Goal: Task Accomplishment & Management: Manage account settings

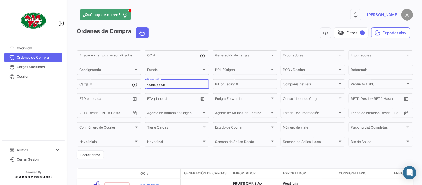
click at [161, 86] on input "258085550" at bounding box center [177, 85] width 60 height 4
paste input "642738161"
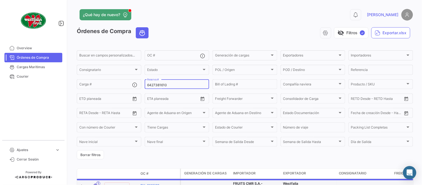
type input "6427381610"
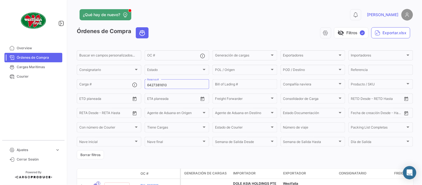
click at [226, 26] on app-header "¿Qué hay de nuevo? 0 [PERSON_NAME]" at bounding box center [245, 18] width 337 height 18
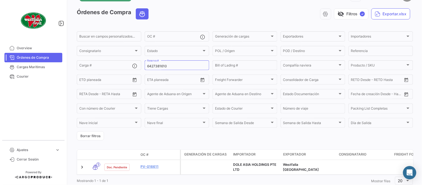
scroll to position [38, 0]
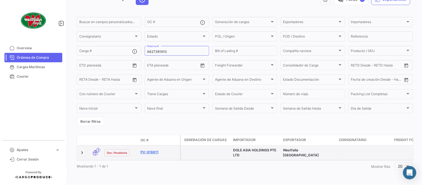
click at [155, 150] on link "PV-016611" at bounding box center [159, 152] width 37 height 5
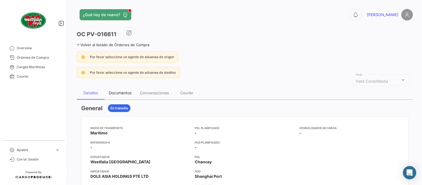
click at [119, 92] on div "Documentos" at bounding box center [120, 92] width 23 height 5
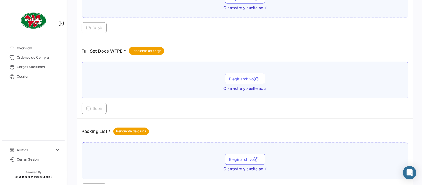
scroll to position [224, 0]
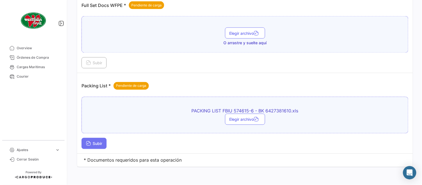
click at [94, 144] on span "Subir" at bounding box center [94, 143] width 16 height 5
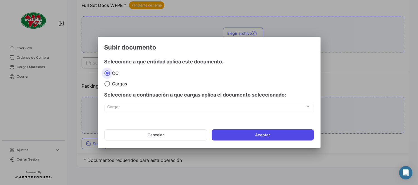
click at [253, 134] on button "Aceptar" at bounding box center [263, 134] width 102 height 11
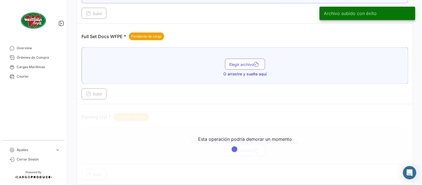
scroll to position [194, 0]
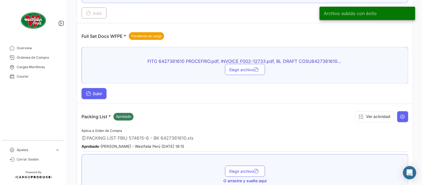
click at [104, 95] on button "Subir" at bounding box center [94, 93] width 25 height 11
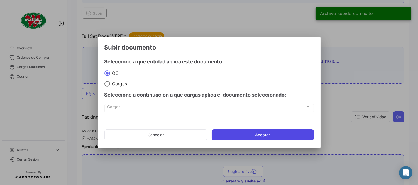
click at [246, 138] on button "Aceptar" at bounding box center [263, 134] width 102 height 11
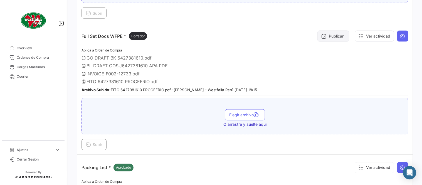
click at [337, 35] on button "Publicar" at bounding box center [334, 36] width 32 height 11
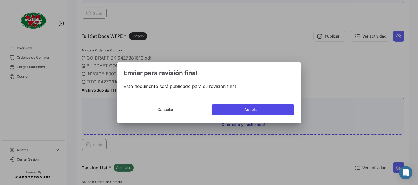
click at [277, 111] on button "Aceptar" at bounding box center [253, 109] width 83 height 11
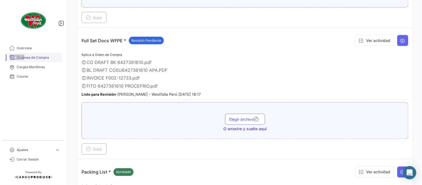
click at [33, 58] on span "Órdenes de Compra" at bounding box center [38, 57] width 43 height 5
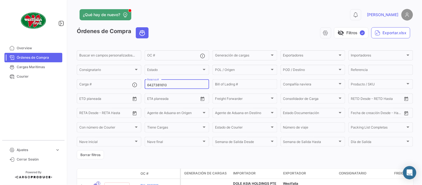
click at [166, 85] on input "6427381610" at bounding box center [177, 85] width 60 height 4
paste input "231086869"
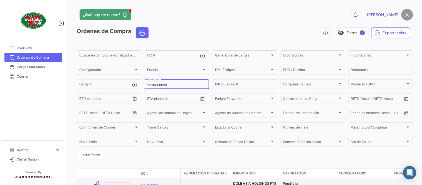
type input "2310868690"
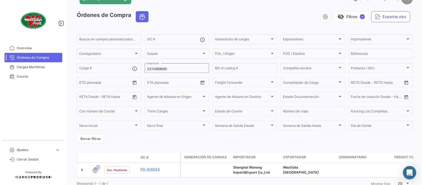
scroll to position [38, 0]
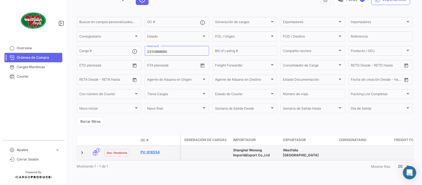
click at [148, 150] on link "PV-016554" at bounding box center [159, 152] width 37 height 5
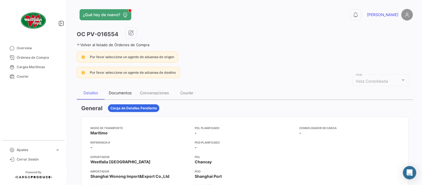
click at [122, 91] on div "Documentos" at bounding box center [120, 92] width 23 height 5
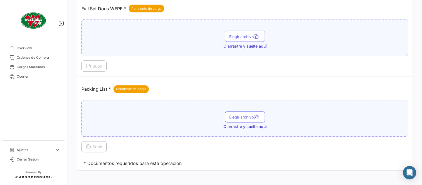
scroll to position [224, 0]
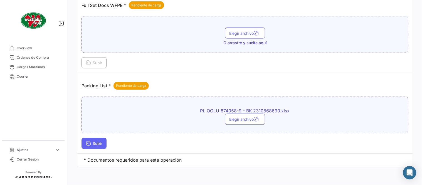
click at [92, 146] on button "Subir" at bounding box center [94, 143] width 25 height 11
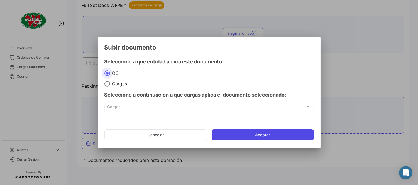
click at [233, 136] on button "Aceptar" at bounding box center [263, 134] width 102 height 11
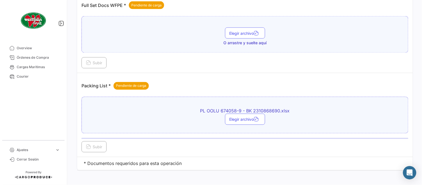
scroll to position [163, 0]
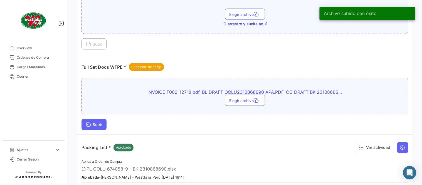
click at [98, 127] on button "Subir" at bounding box center [94, 124] width 25 height 11
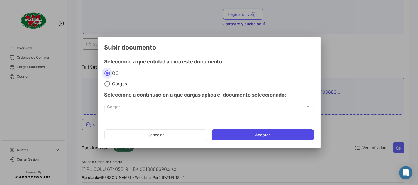
click at [261, 134] on button "Aceptar" at bounding box center [263, 134] width 102 height 11
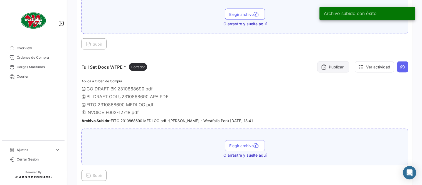
click at [327, 65] on button "Publicar" at bounding box center [334, 67] width 32 height 11
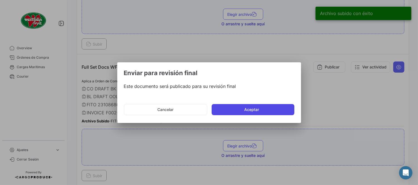
drag, startPoint x: 266, startPoint y: 112, endPoint x: 260, endPoint y: 134, distance: 22.7
click at [266, 112] on button "Aceptar" at bounding box center [253, 109] width 83 height 11
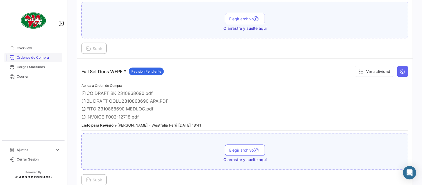
click at [33, 54] on link "Órdenes de Compra" at bounding box center [33, 57] width 58 height 9
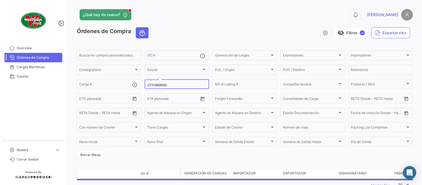
click at [163, 83] on input "2310868690" at bounding box center [177, 85] width 60 height 4
paste input "70"
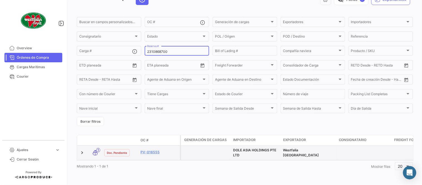
scroll to position [38, 0]
type input "2310868700"
click at [152, 150] on link "PV-016555" at bounding box center [159, 152] width 37 height 5
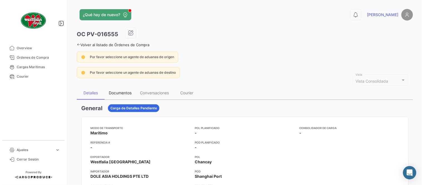
click at [134, 96] on div "Documentos" at bounding box center [120, 92] width 31 height 13
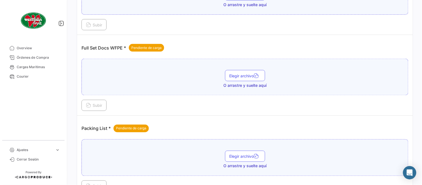
scroll to position [224, 0]
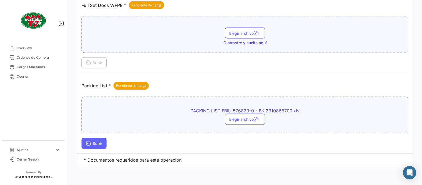
click at [93, 140] on button "Subir" at bounding box center [94, 143] width 25 height 11
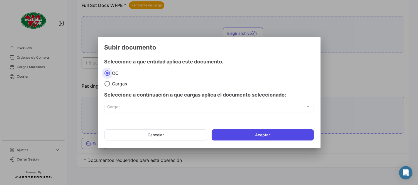
click at [235, 135] on button "Aceptar" at bounding box center [263, 134] width 102 height 11
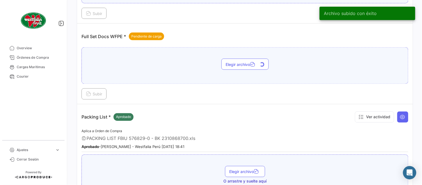
scroll to position [194, 0]
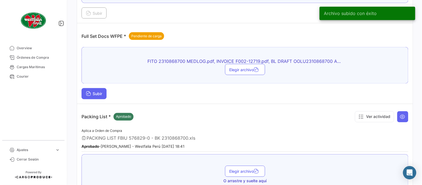
click at [99, 94] on span "Subir" at bounding box center [94, 94] width 16 height 5
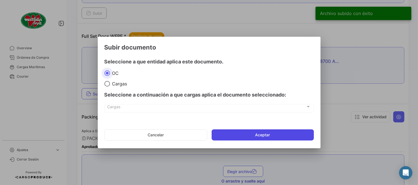
click at [254, 140] on button "Aceptar" at bounding box center [263, 134] width 102 height 11
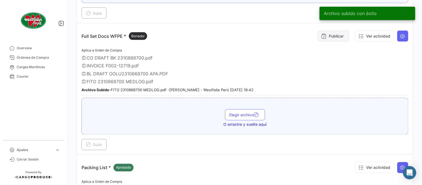
click at [331, 35] on button "Publicar" at bounding box center [334, 36] width 32 height 11
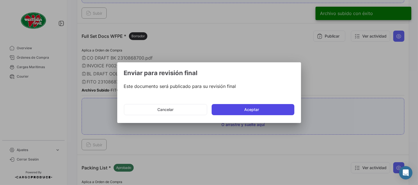
click at [236, 111] on button "Aceptar" at bounding box center [253, 109] width 83 height 11
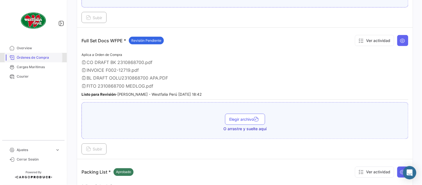
click at [38, 59] on span "Órdenes de Compra" at bounding box center [38, 57] width 43 height 5
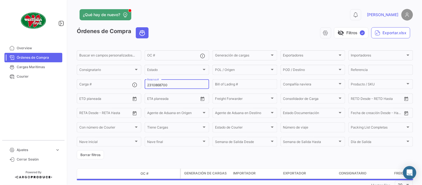
click at [154, 84] on input "2310868700" at bounding box center [177, 85] width 60 height 4
paste input "6"
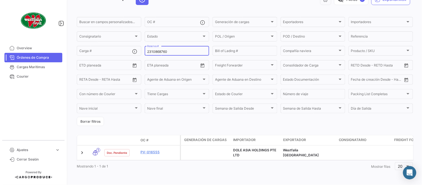
scroll to position [38, 0]
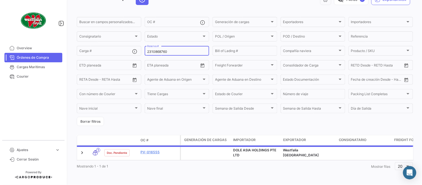
type input "2310868760"
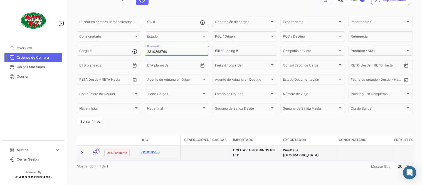
click at [156, 150] on link "PV-016556" at bounding box center [159, 152] width 37 height 5
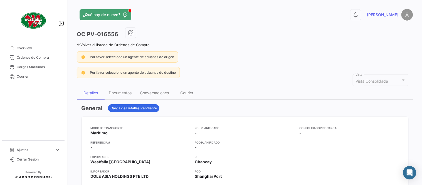
click at [123, 94] on div "Documentos" at bounding box center [120, 92] width 23 height 5
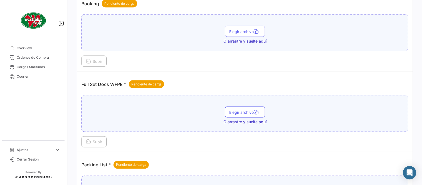
scroll to position [224, 0]
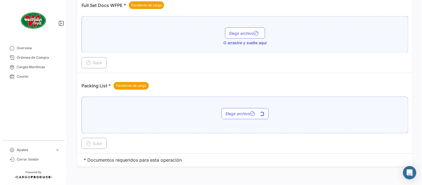
click at [101, 143] on span "Subir" at bounding box center [94, 143] width 16 height 5
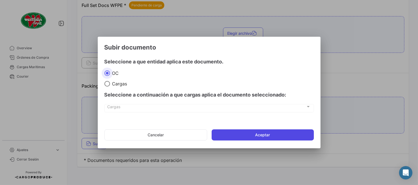
click at [246, 136] on button "Aceptar" at bounding box center [263, 134] width 102 height 11
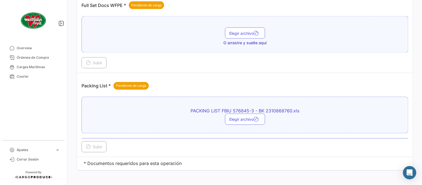
scroll to position [163, 0]
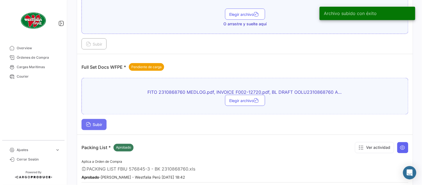
click at [99, 127] on button "Subir" at bounding box center [94, 124] width 25 height 11
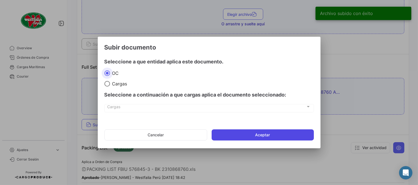
click at [258, 137] on button "Aceptar" at bounding box center [263, 134] width 102 height 11
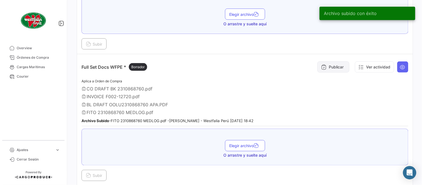
click at [325, 66] on button "Publicar" at bounding box center [334, 67] width 32 height 11
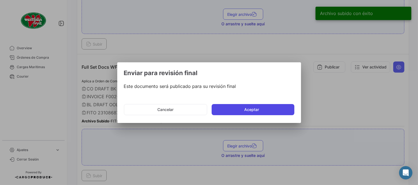
click at [264, 109] on button "Aceptar" at bounding box center [253, 109] width 83 height 11
